Goal: Check status

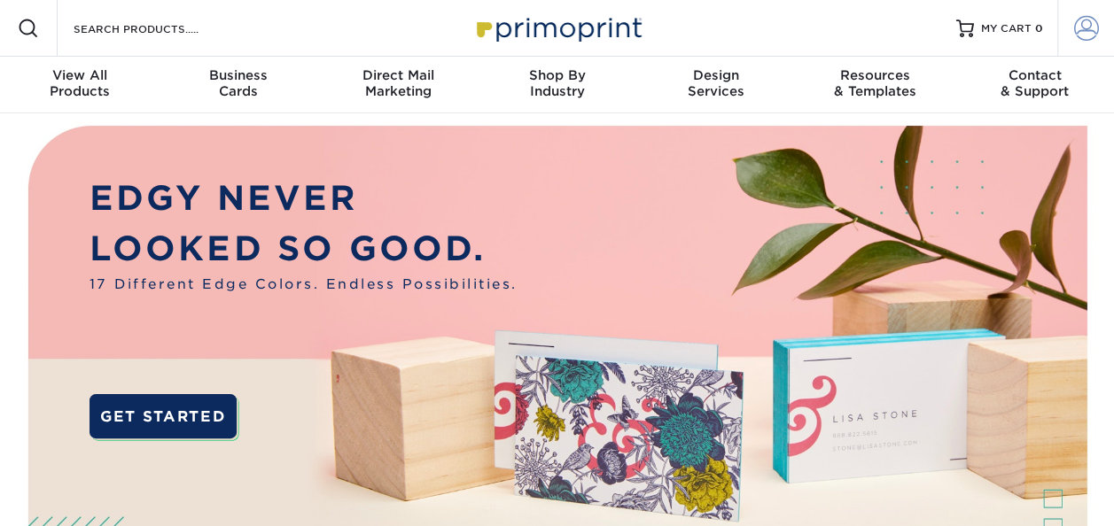
click at [1083, 32] on span at bounding box center [1086, 28] width 25 height 25
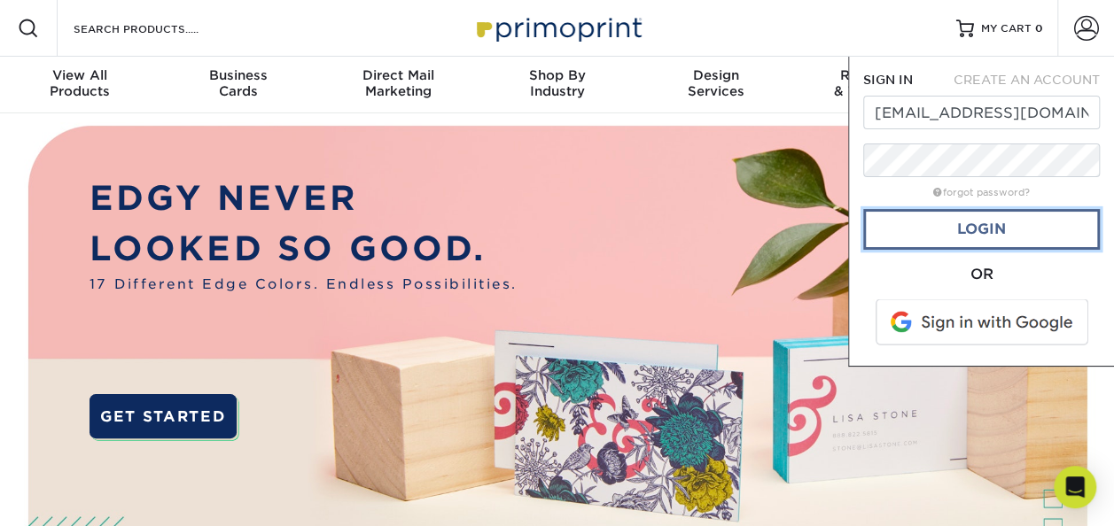
click at [995, 219] on link "Login" at bounding box center [981, 229] width 237 height 41
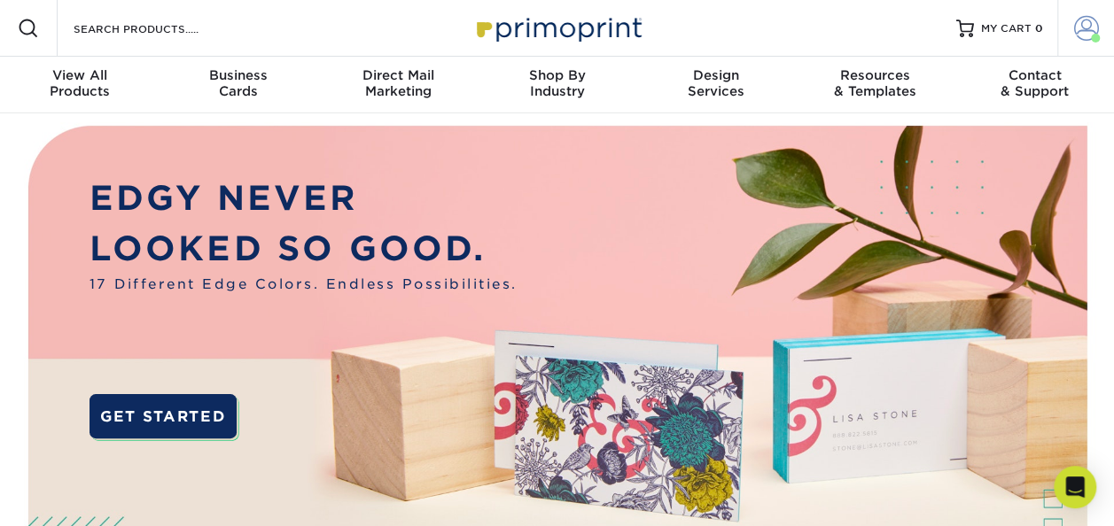
click at [1090, 32] on span at bounding box center [1086, 28] width 25 height 25
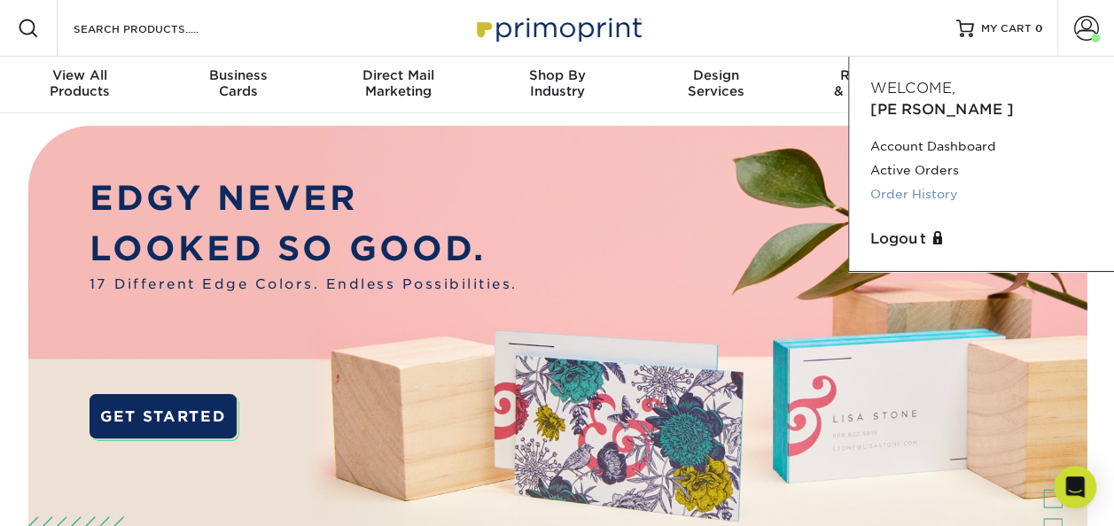
click at [943, 183] on link "Order History" at bounding box center [981, 195] width 222 height 24
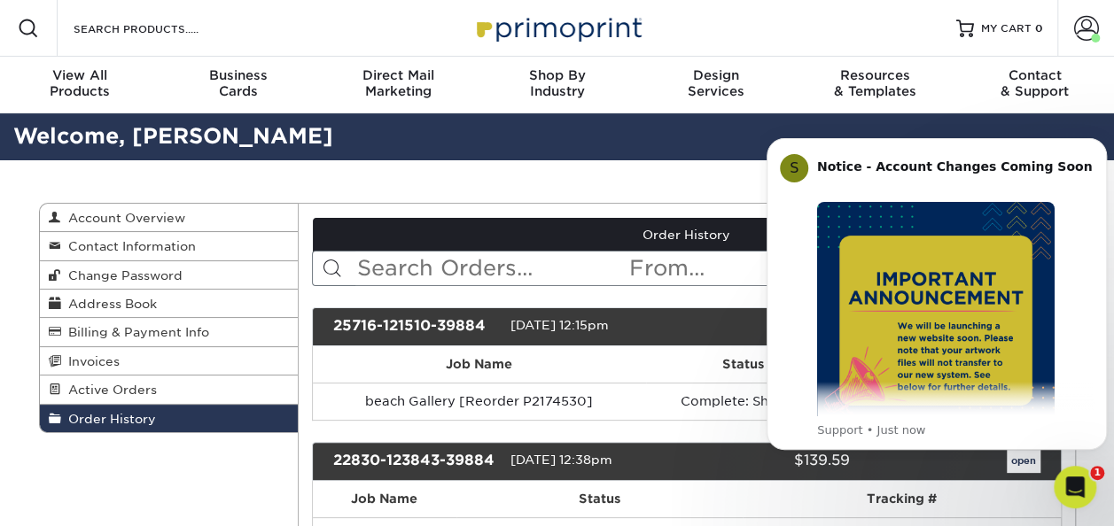
click at [581, 373] on th "Job Name" at bounding box center [479, 365] width 333 height 36
click at [1098, 144] on icon "Dismiss notification" at bounding box center [1102, 143] width 10 height 10
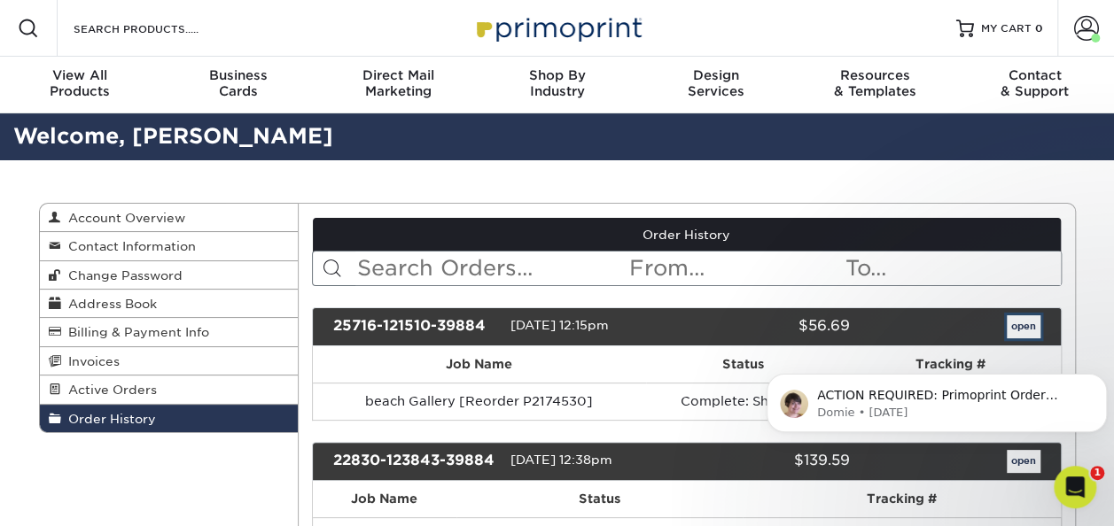
click at [1022, 316] on link "open" at bounding box center [1024, 327] width 34 height 23
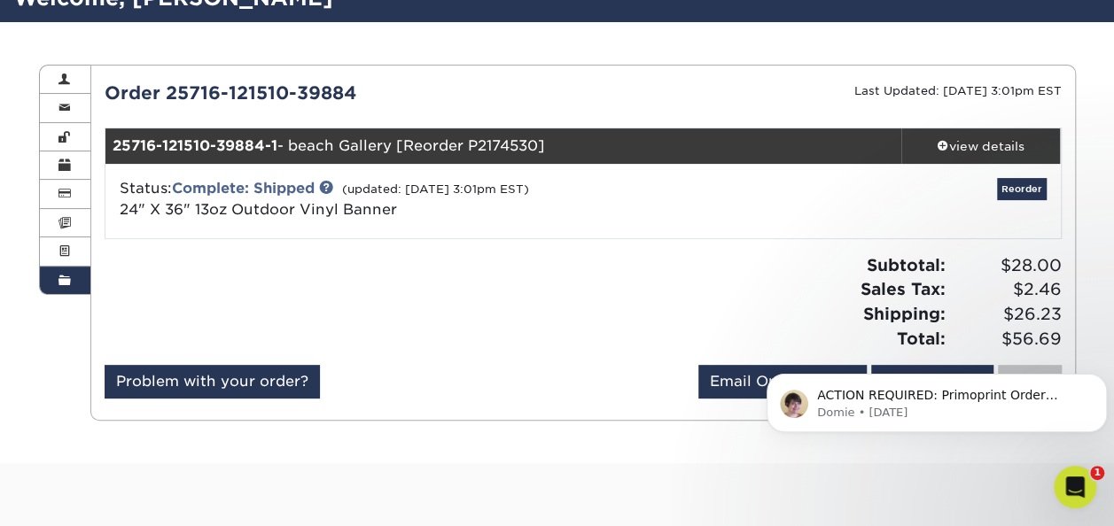
scroll to position [177, 0]
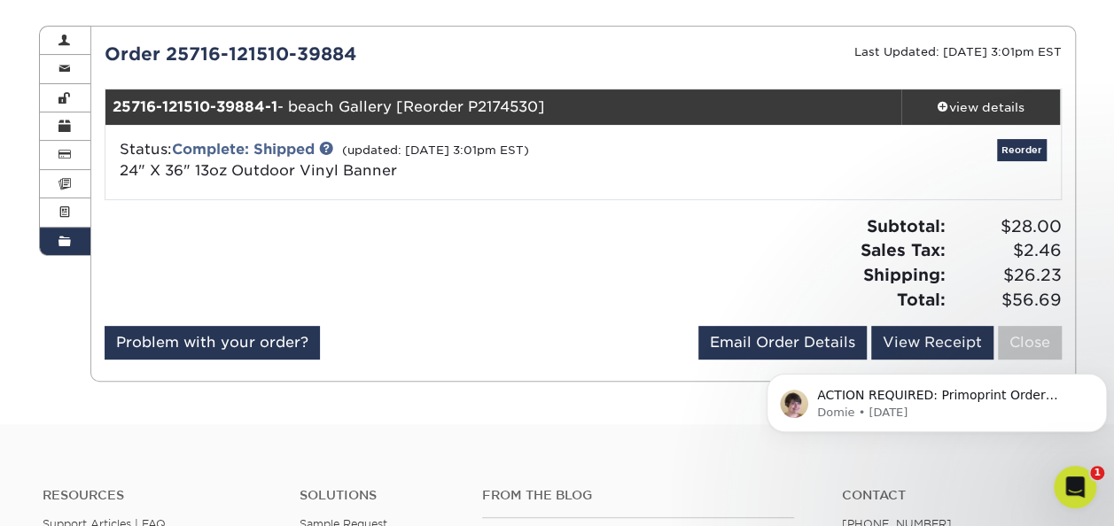
click at [1096, 363] on body "ACTION REQUIRED: Primoprint Order 2289-112988-39884 Hi [PERSON_NAME], I'm follo…" at bounding box center [937, 399] width 340 height 110
